Goal: Task Accomplishment & Management: Manage account settings

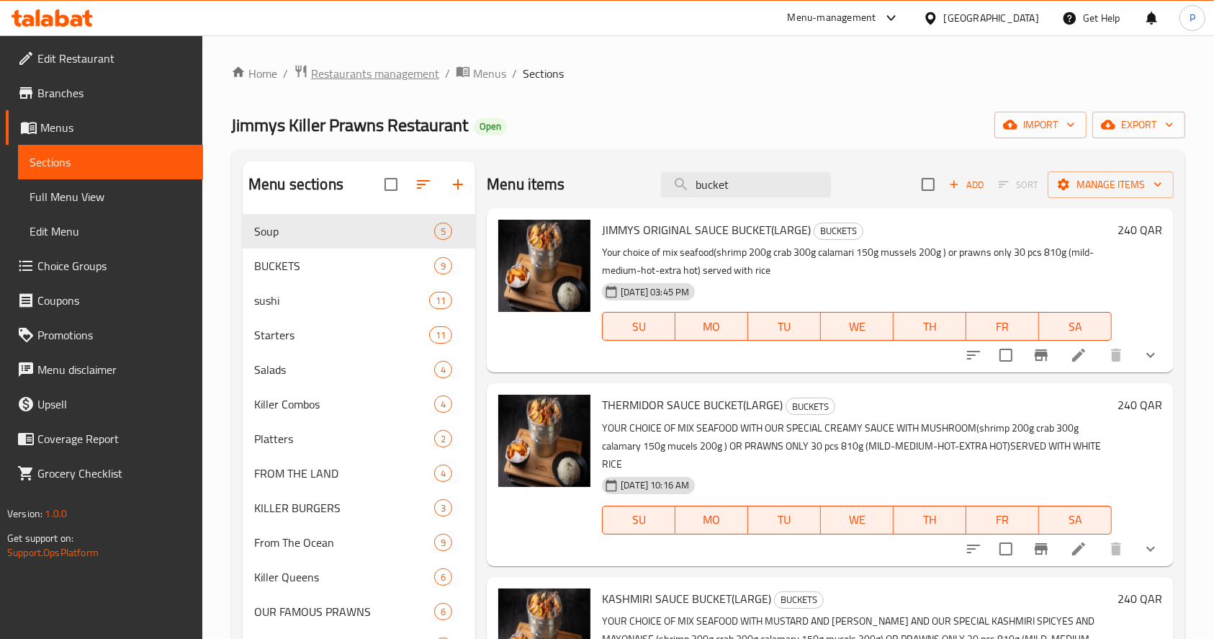
click at [356, 77] on span "Restaurants management" at bounding box center [375, 73] width 128 height 17
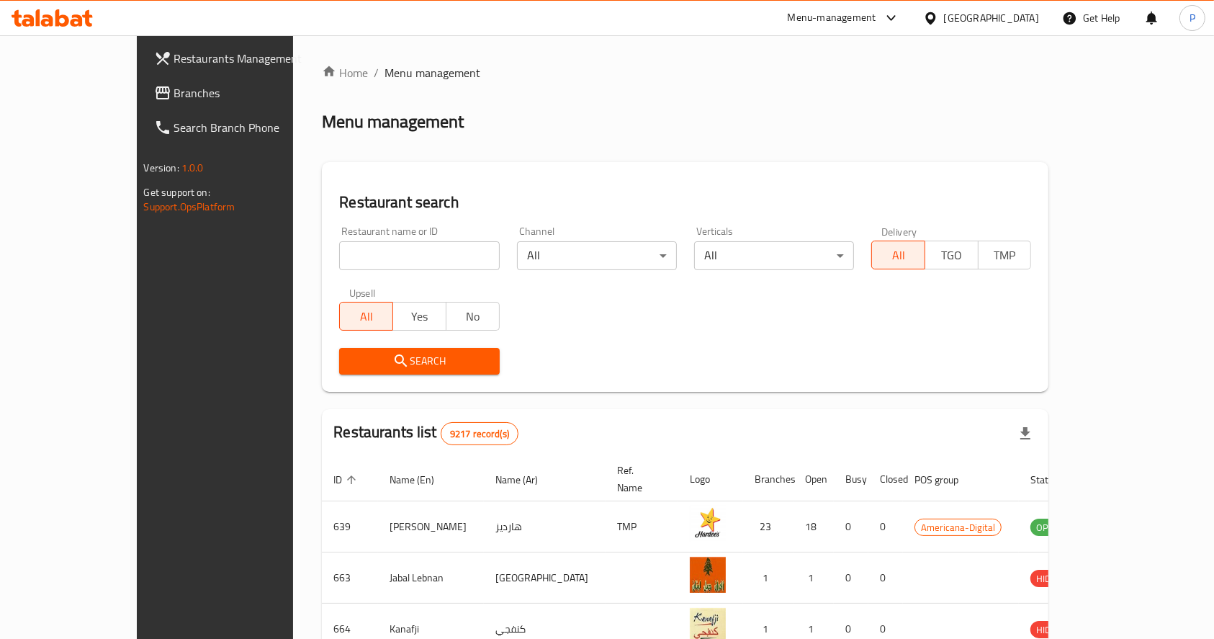
click at [404, 250] on input "search" at bounding box center [419, 255] width 160 height 29
type input "mr. shawarma"
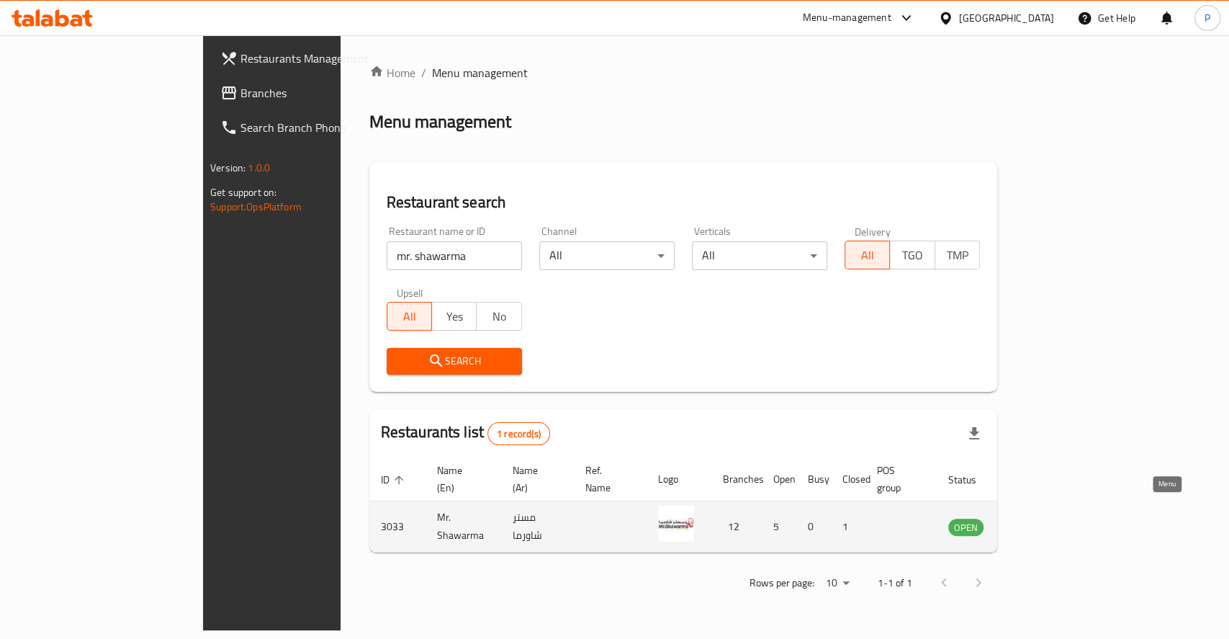
click at [1040, 521] on icon "enhanced table" at bounding box center [1032, 527] width 16 height 12
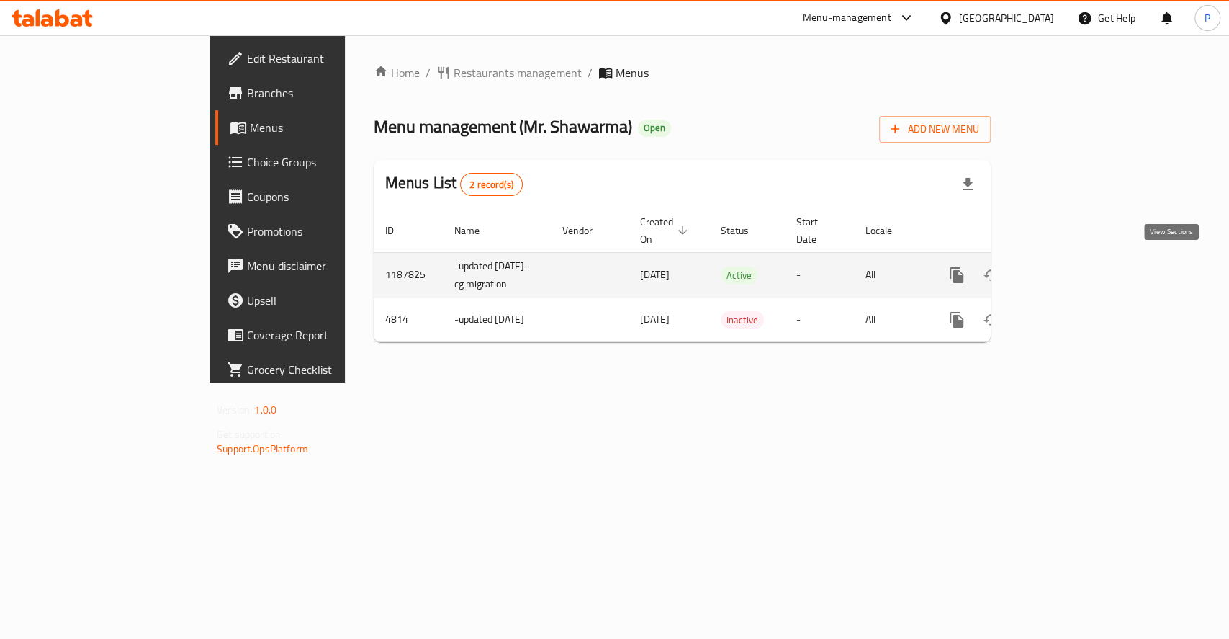
click at [1069, 269] on icon "enhanced table" at bounding box center [1060, 274] width 17 height 17
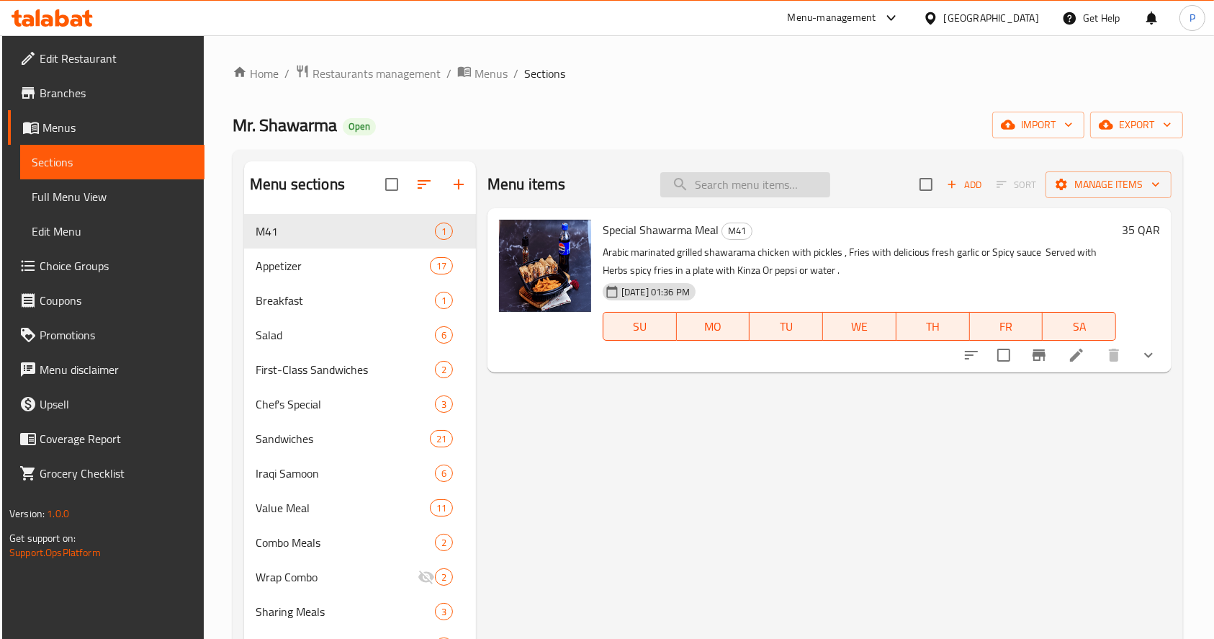
click at [722, 181] on input "search" at bounding box center [745, 184] width 170 height 25
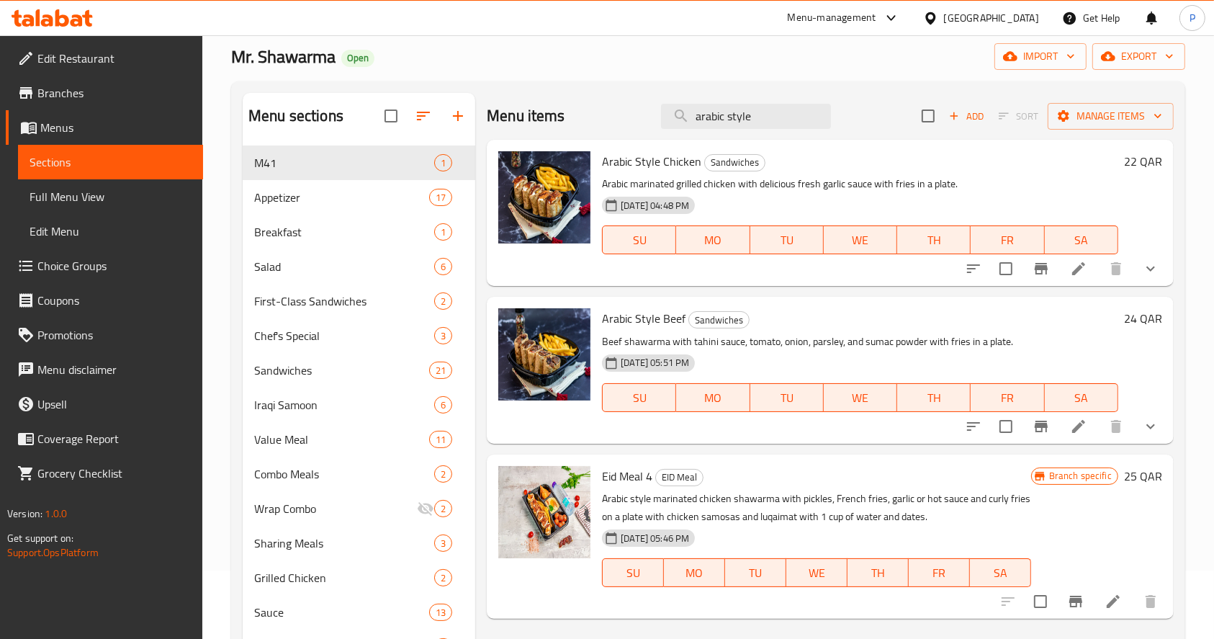
scroll to position [58, 0]
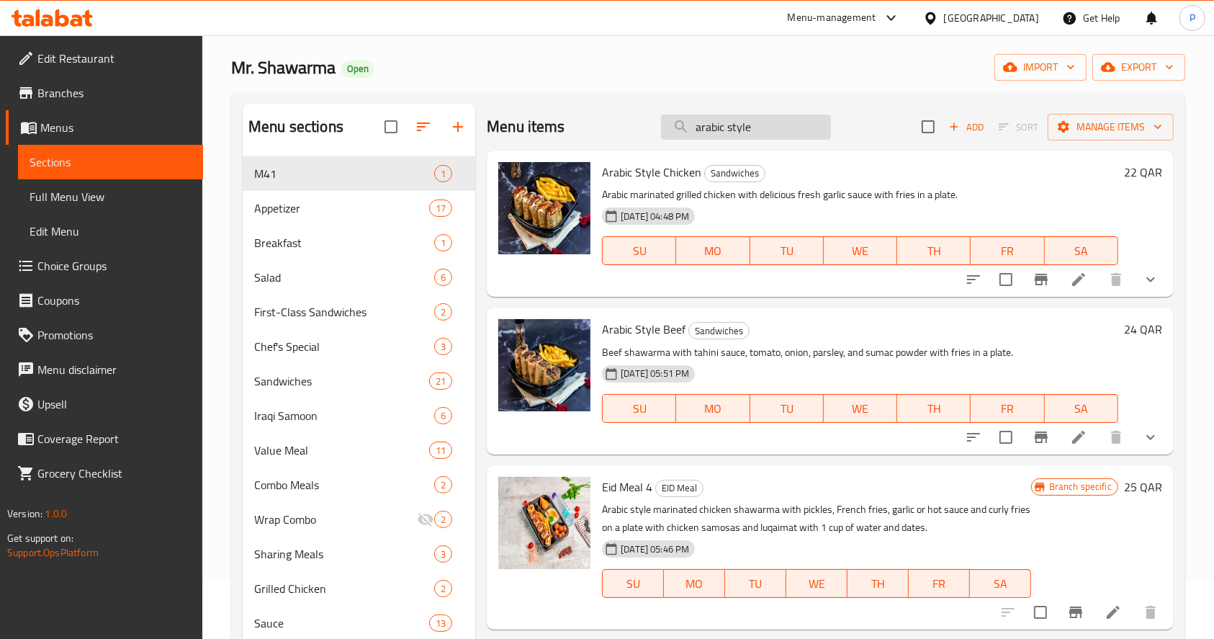
click at [749, 131] on input "arabic style" at bounding box center [746, 126] width 170 height 25
type input "a"
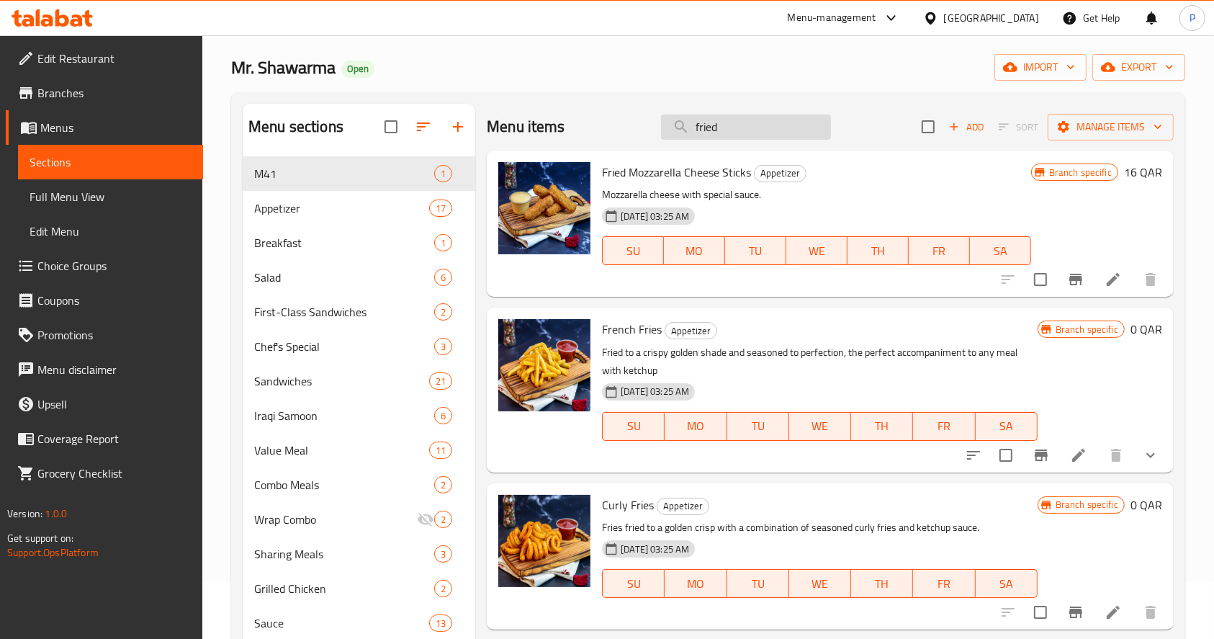
click at [730, 130] on input "fried" at bounding box center [746, 126] width 170 height 25
type input "f"
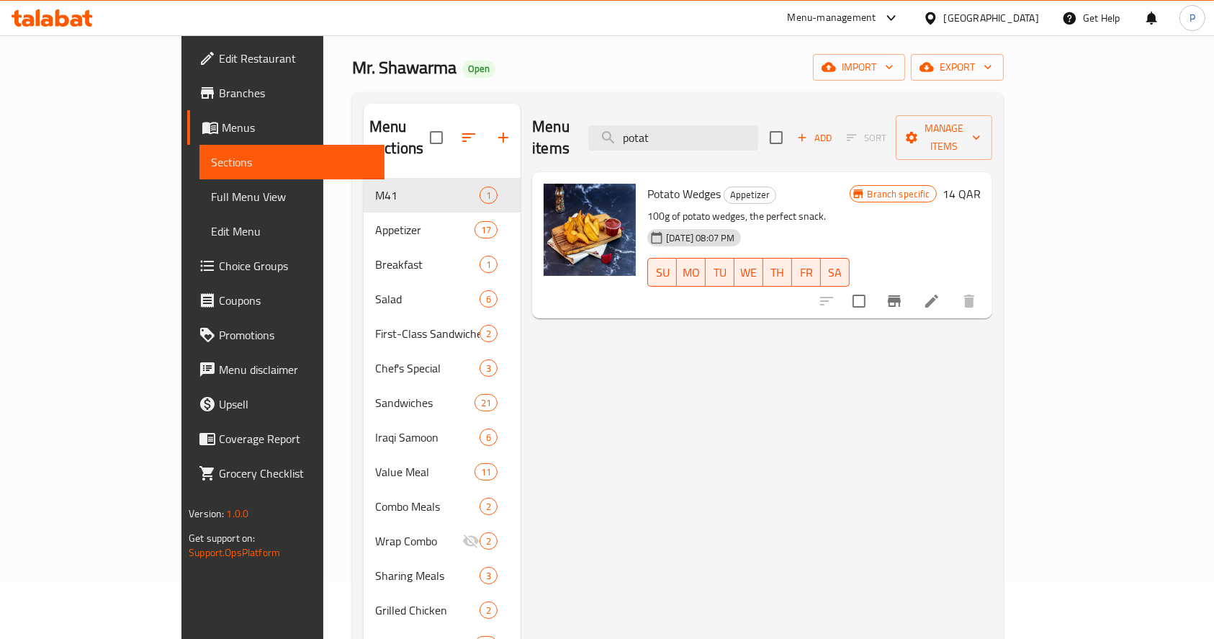
type input "potat"
